Goal: Navigation & Orientation: Go to known website

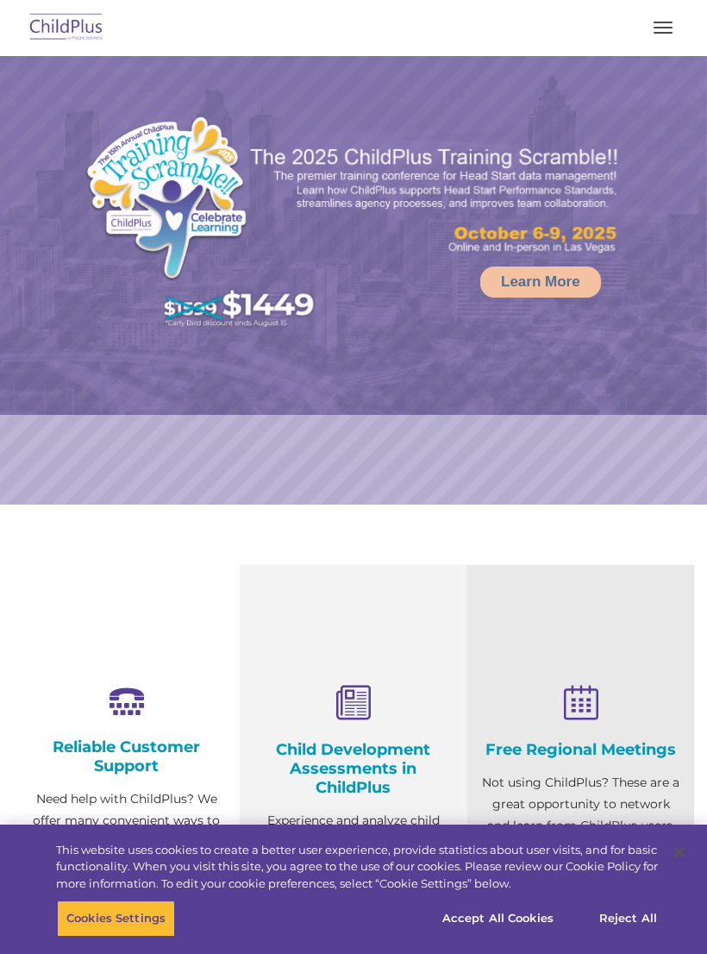
select select "MEDIUM"
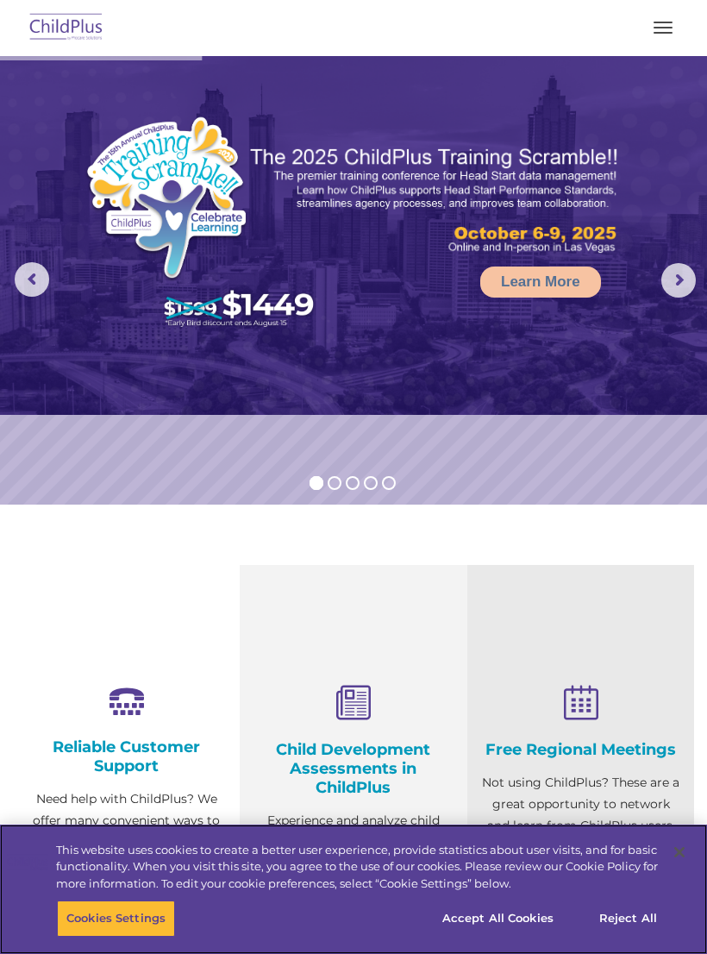
click at [511, 920] on button "Accept All Cookies" at bounding box center [498, 918] width 130 height 36
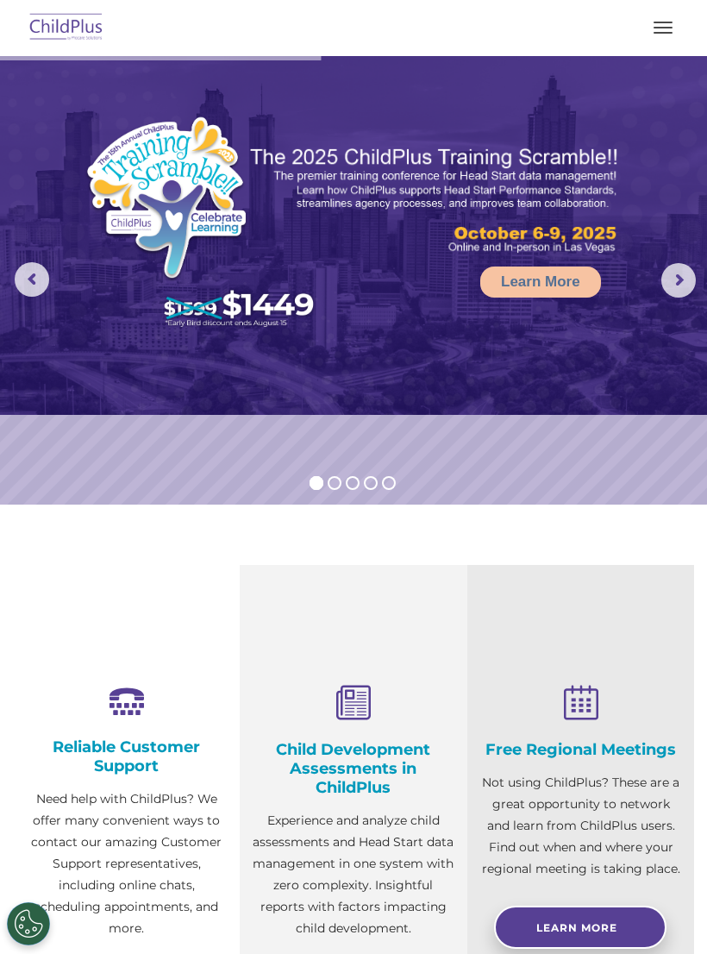
click at [659, 31] on button "button" at bounding box center [663, 28] width 36 height 28
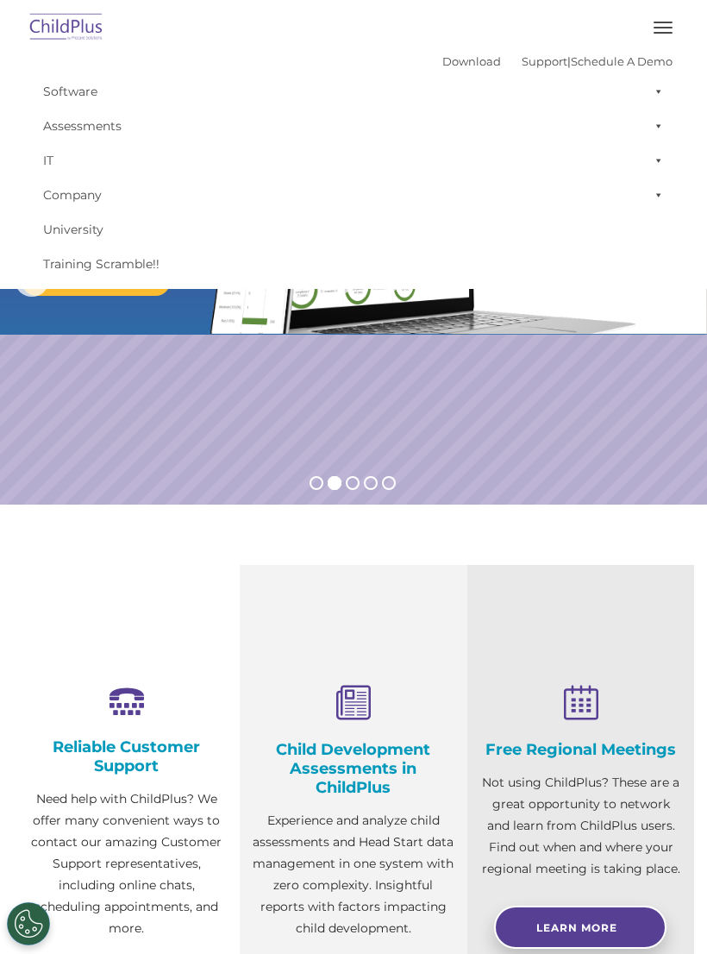
click at [659, 29] on button "button" at bounding box center [663, 28] width 36 height 28
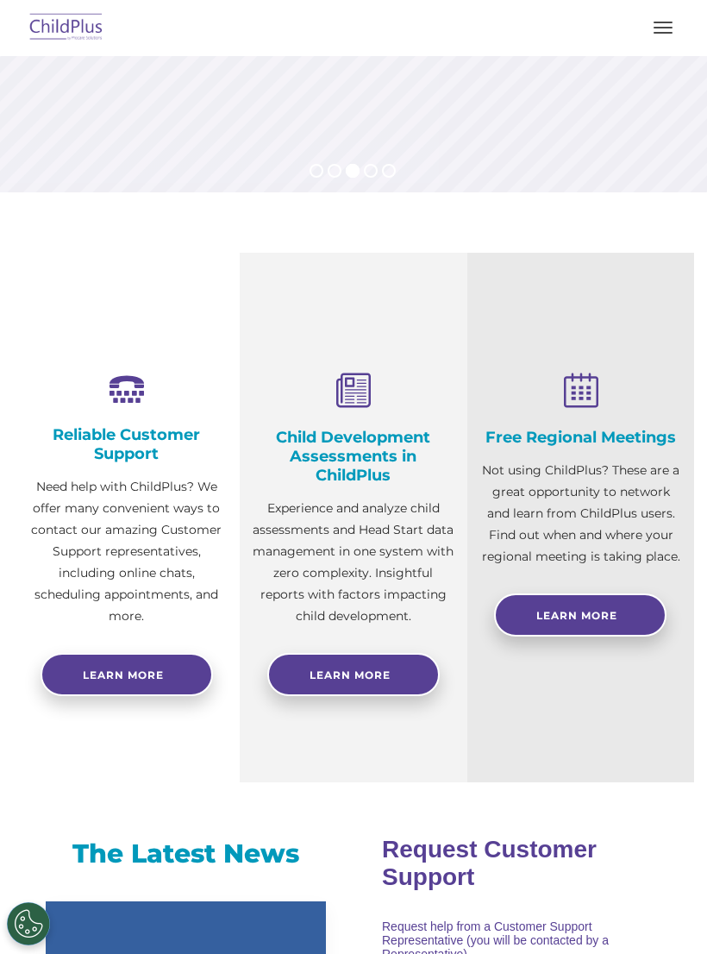
scroll to position [308, 0]
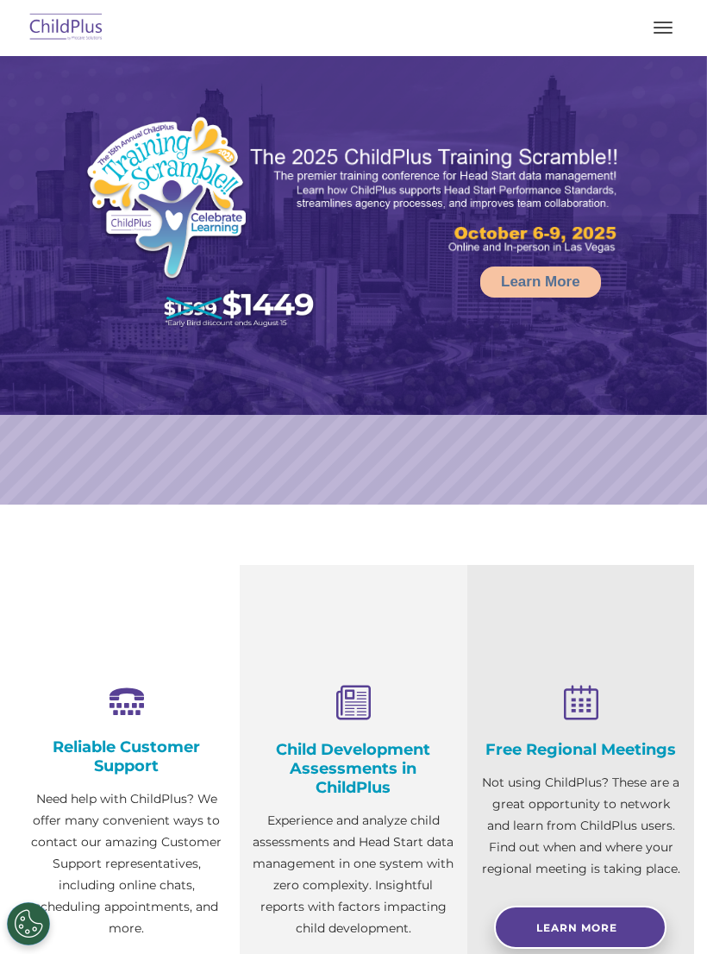
select select "MEDIUM"
click at [656, 32] on span "button" at bounding box center [663, 33] width 19 height 2
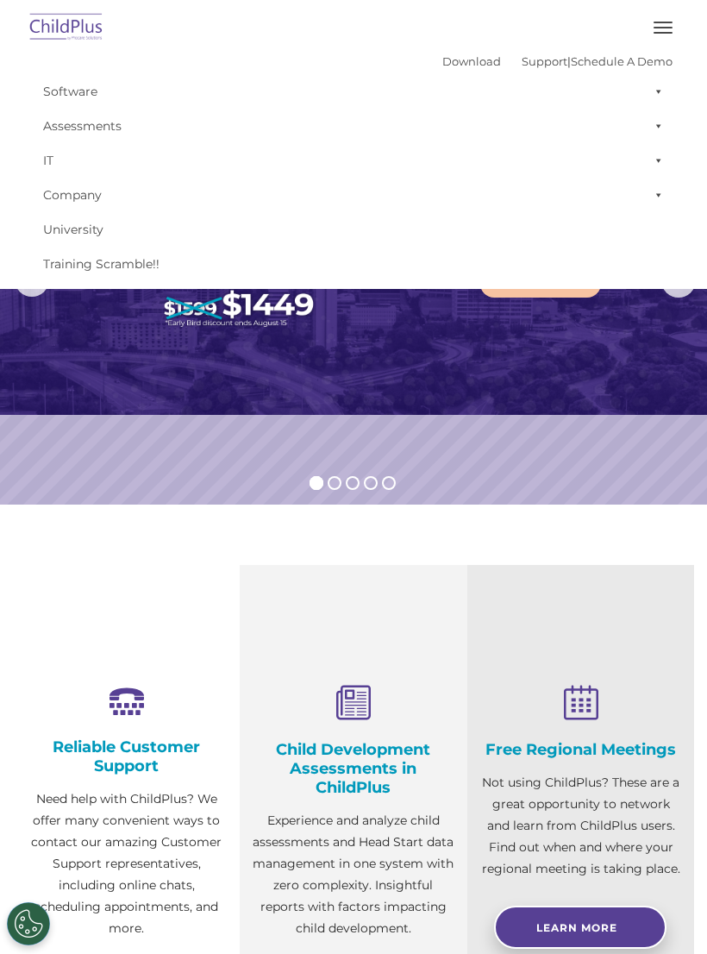
click at [670, 32] on span "button" at bounding box center [663, 33] width 19 height 2
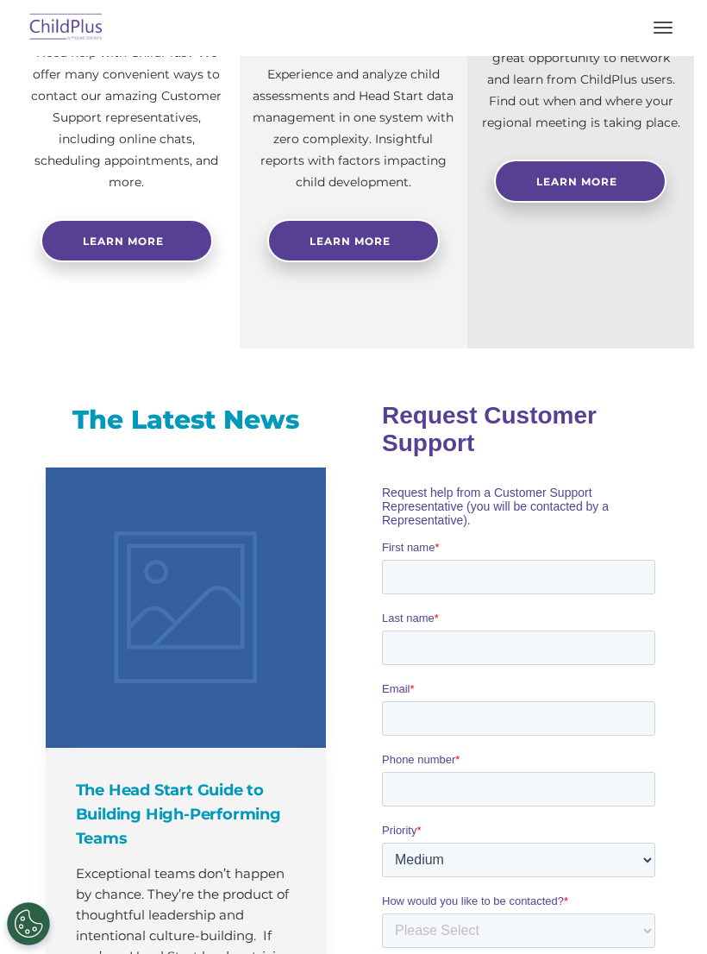
scroll to position [730, 0]
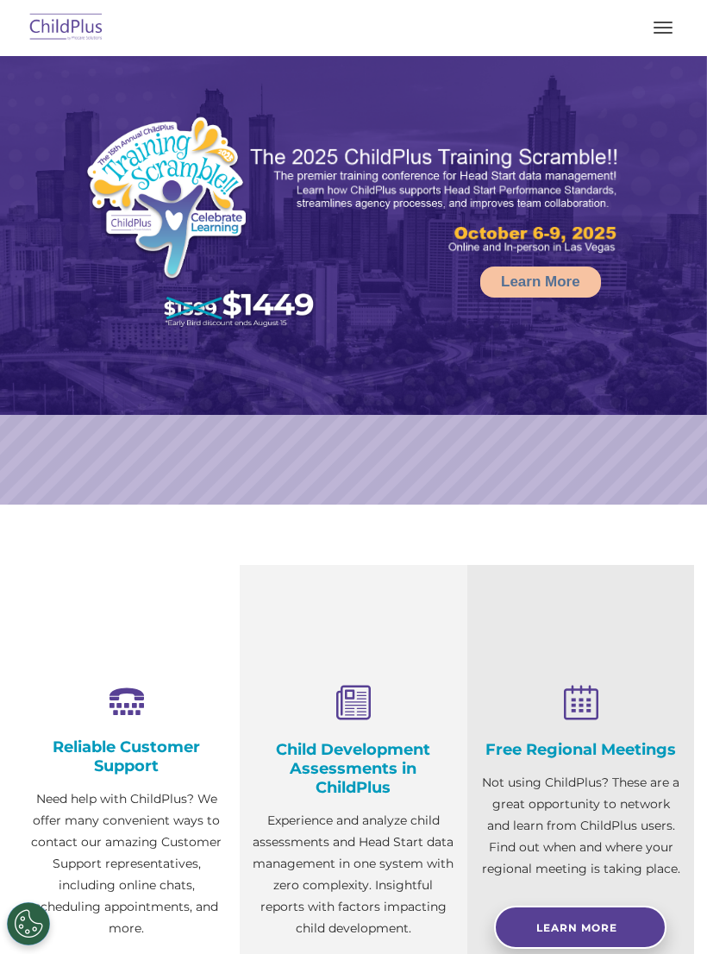
select select "MEDIUM"
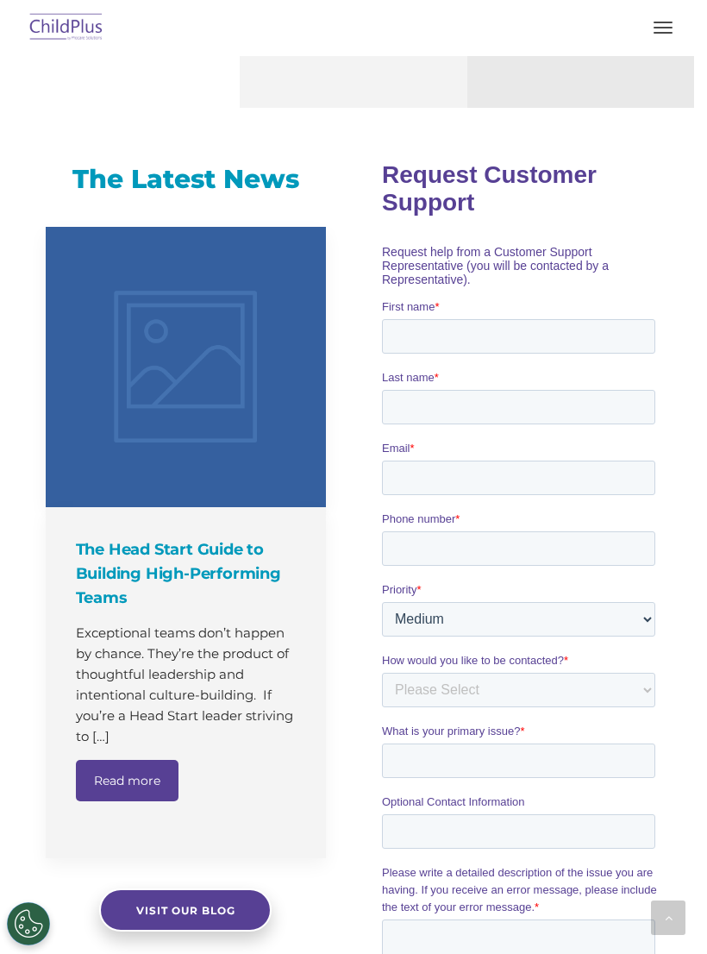
scroll to position [979, 0]
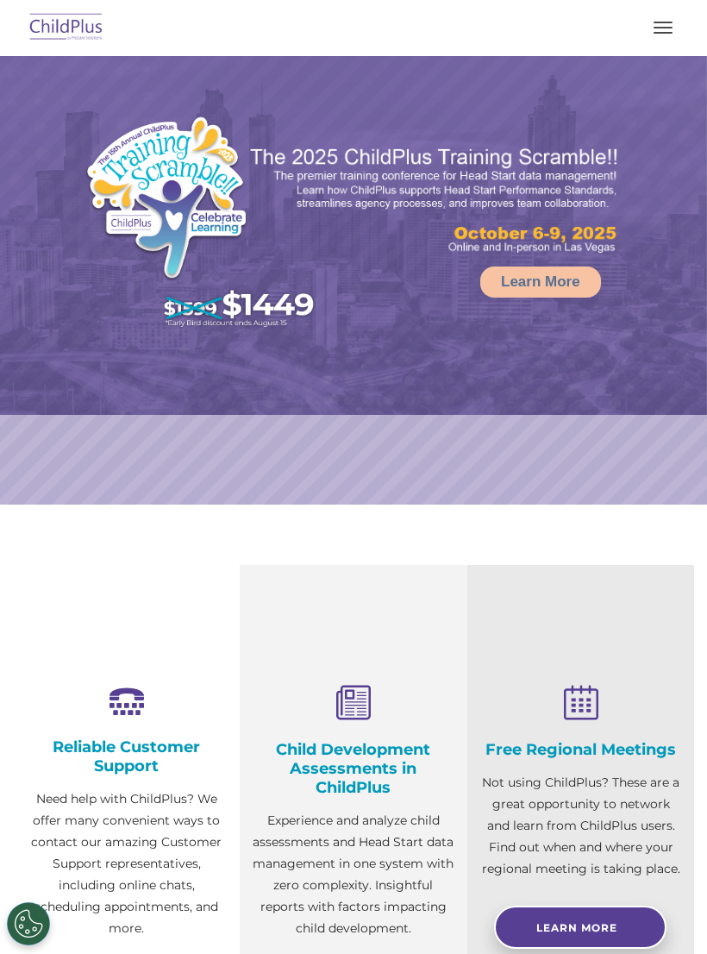
select select "MEDIUM"
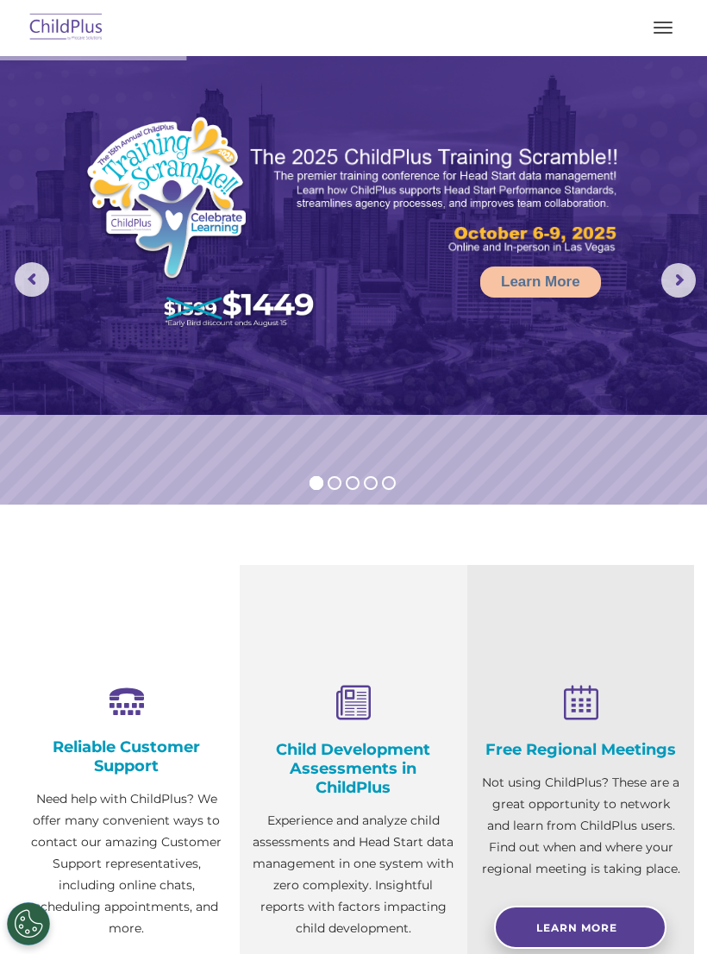
click at [657, 37] on button "button" at bounding box center [663, 28] width 36 height 28
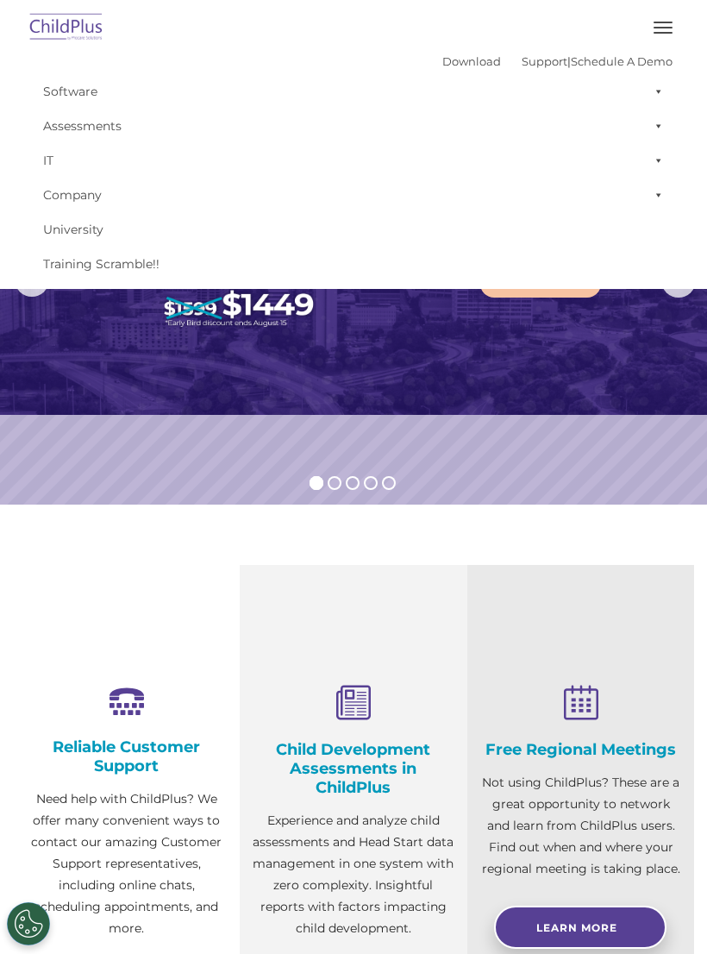
click at [54, 30] on img at bounding box center [66, 28] width 81 height 41
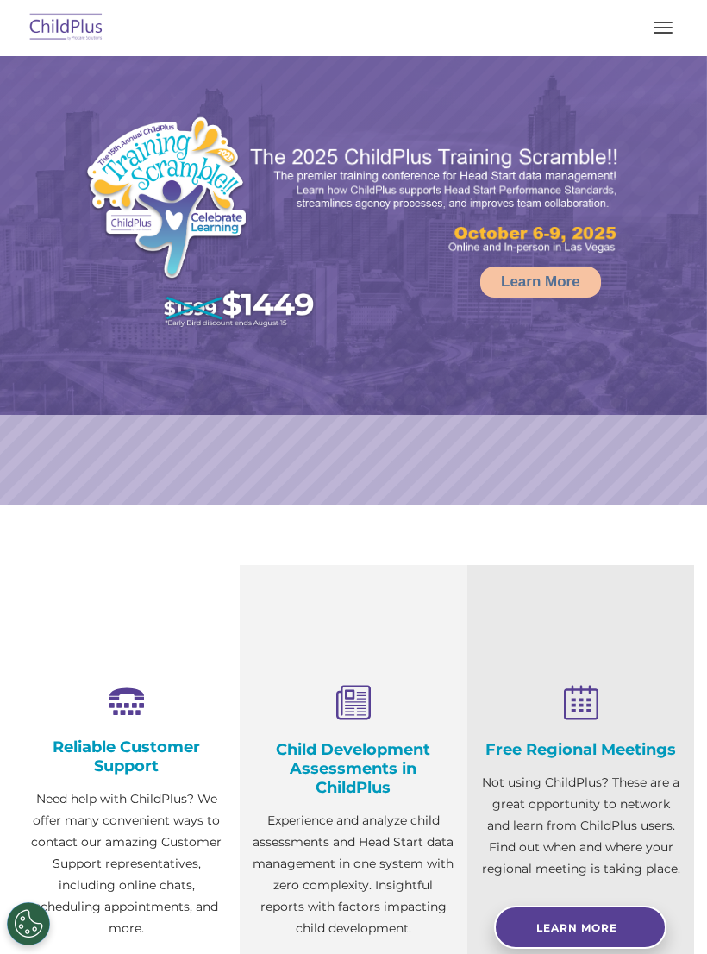
select select "MEDIUM"
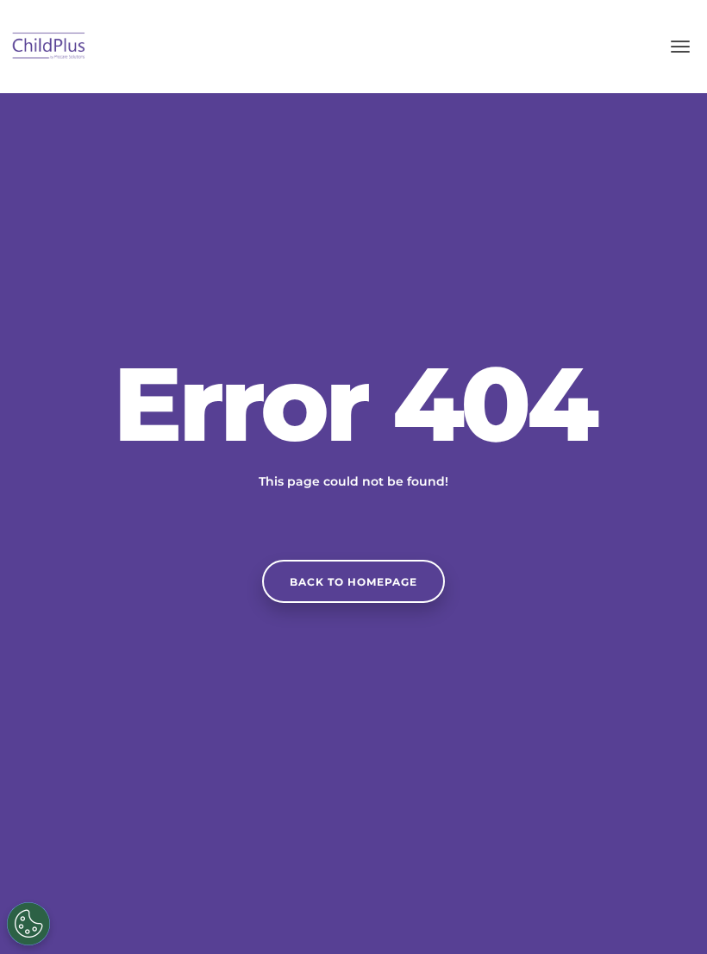
click at [391, 587] on link "Back to homepage" at bounding box center [353, 581] width 183 height 43
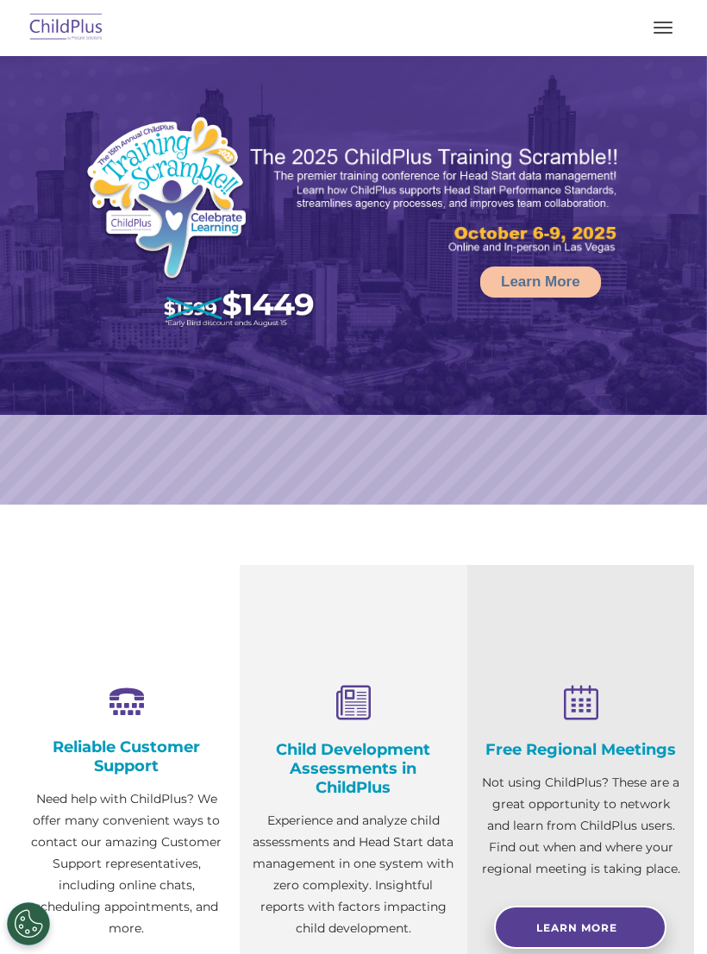
select select "MEDIUM"
